Goal: Transaction & Acquisition: Book appointment/travel/reservation

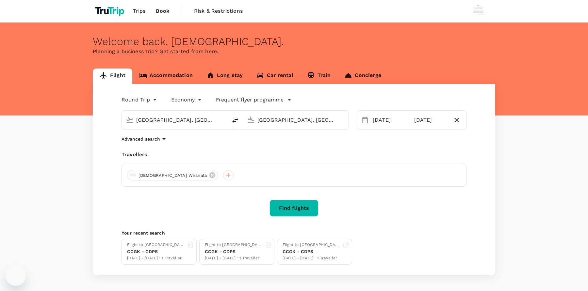
type input "[GEOGRAPHIC_DATA], [GEOGRAPHIC_DATA] (any)"
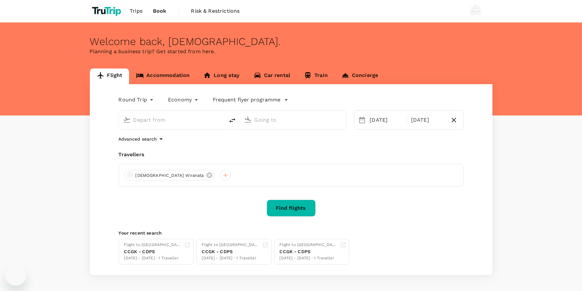
type input "[GEOGRAPHIC_DATA], [GEOGRAPHIC_DATA] (any)"
click at [377, 125] on div "[DATE]" at bounding box center [386, 120] width 39 height 13
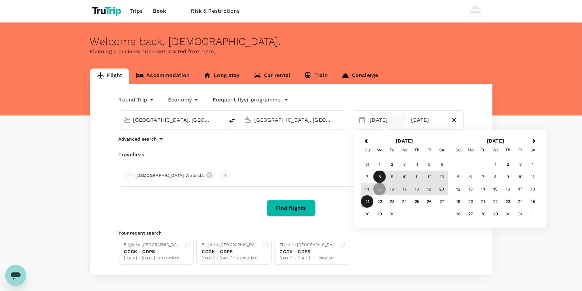
click at [380, 176] on div "8" at bounding box center [379, 177] width 12 height 12
click at [366, 192] on div "14" at bounding box center [367, 189] width 12 height 12
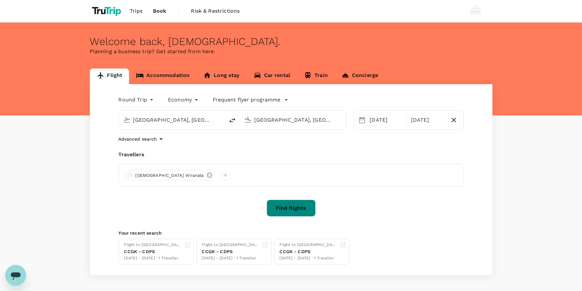
click at [301, 207] on button "Find flights" at bounding box center [291, 208] width 49 height 17
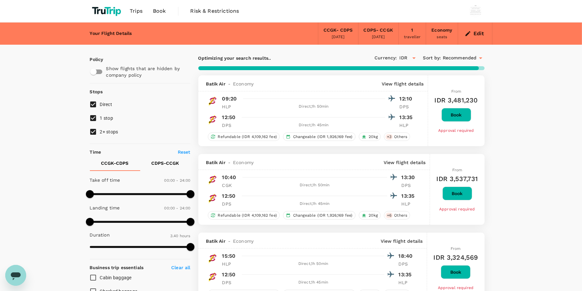
type input "890"
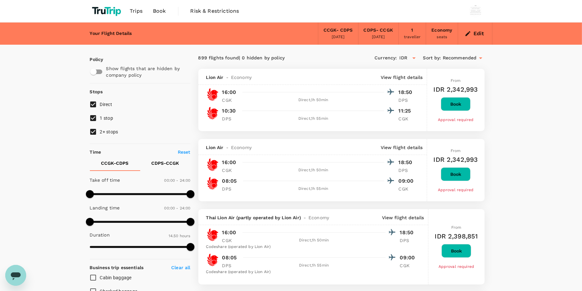
click at [157, 13] on span "Book" at bounding box center [159, 11] width 13 height 8
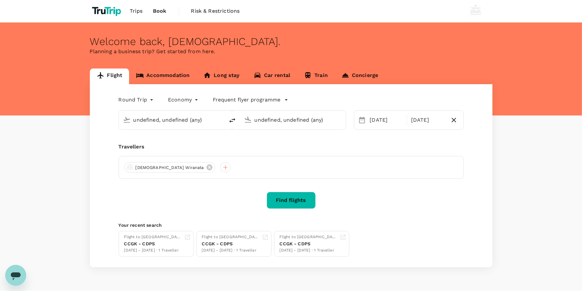
type input "[GEOGRAPHIC_DATA], [GEOGRAPHIC_DATA] (any)"
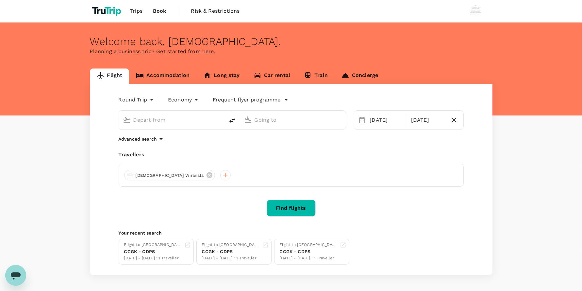
type input "[GEOGRAPHIC_DATA], [GEOGRAPHIC_DATA] (any)"
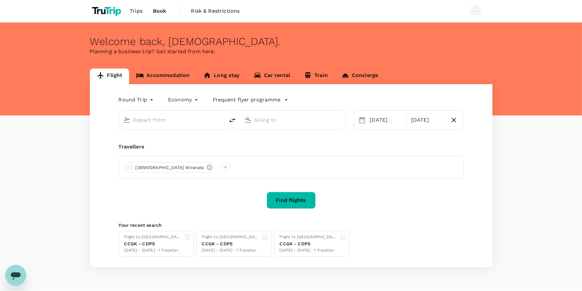
type input "[GEOGRAPHIC_DATA], [GEOGRAPHIC_DATA] (any)"
